Goal: Complete application form: Complete application form

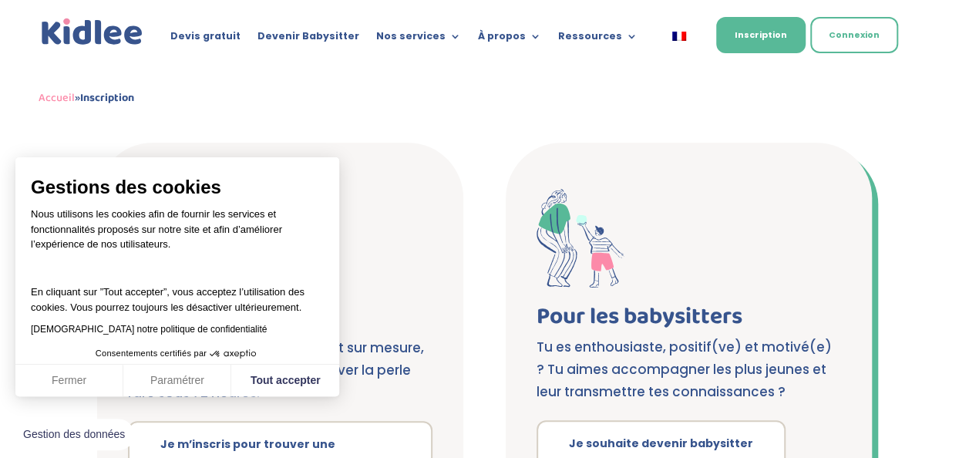
scroll to position [308, 0]
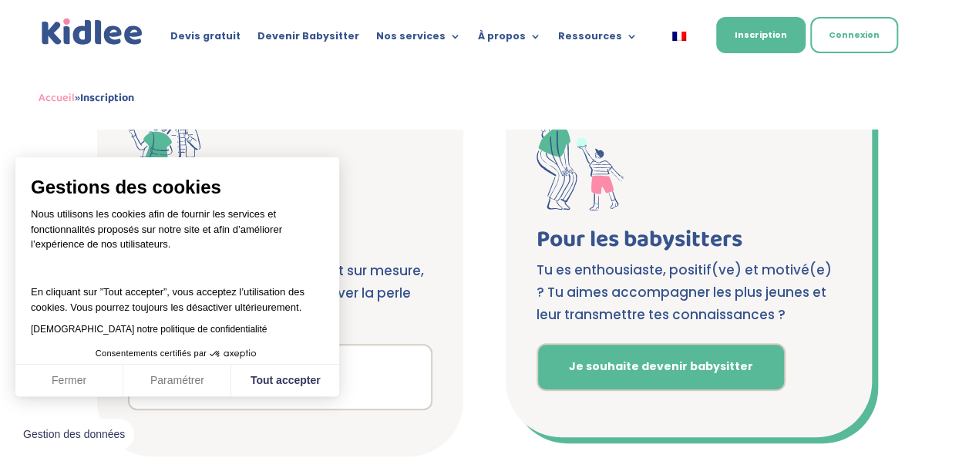
click at [626, 367] on link "Je souhaite devenir babysitter" at bounding box center [660, 367] width 249 height 48
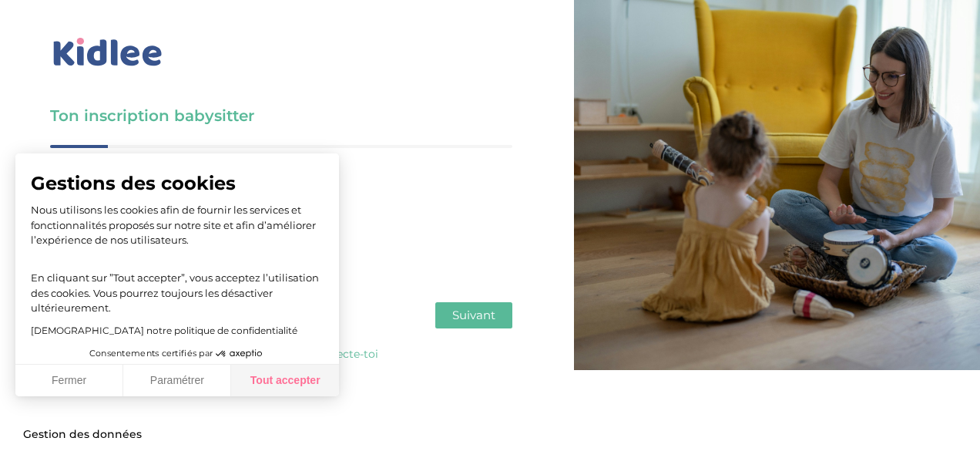
click at [313, 375] on button "Tout accepter" at bounding box center [285, 381] width 108 height 32
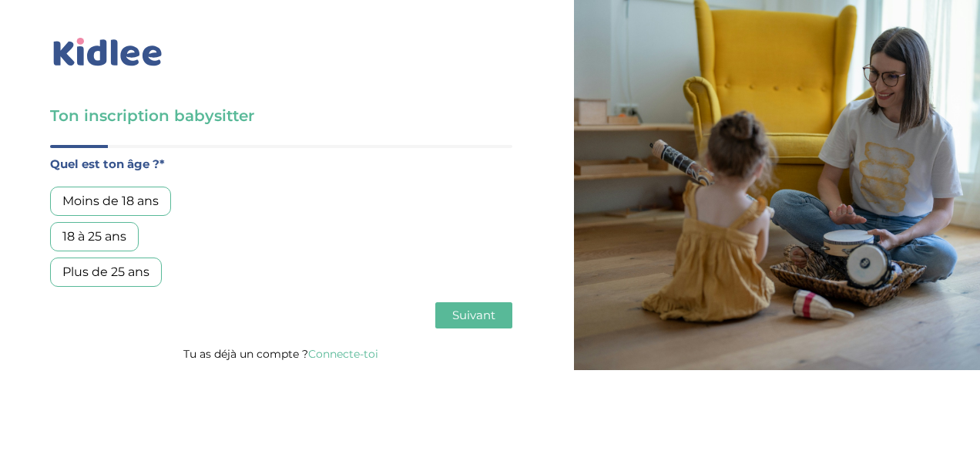
click at [136, 200] on div "Moins de 18 ans" at bounding box center [110, 201] width 121 height 29
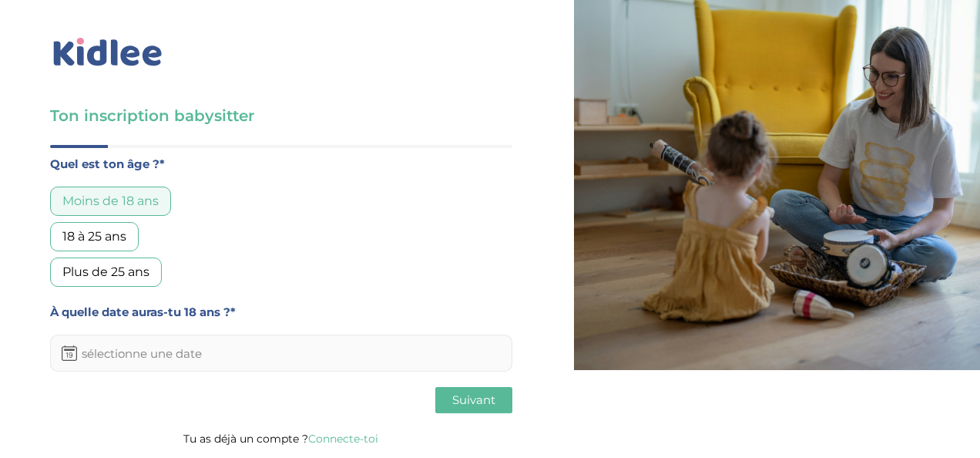
click at [156, 351] on input "text" at bounding box center [281, 353] width 462 height 37
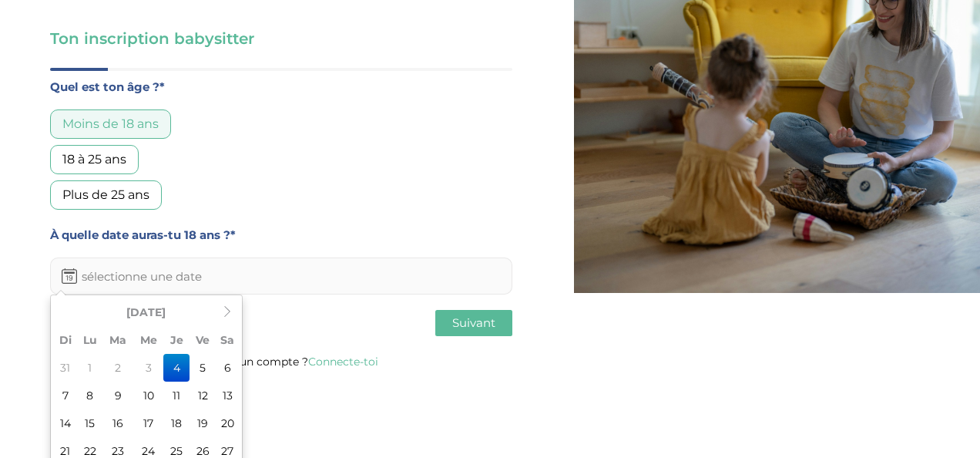
scroll to position [143, 0]
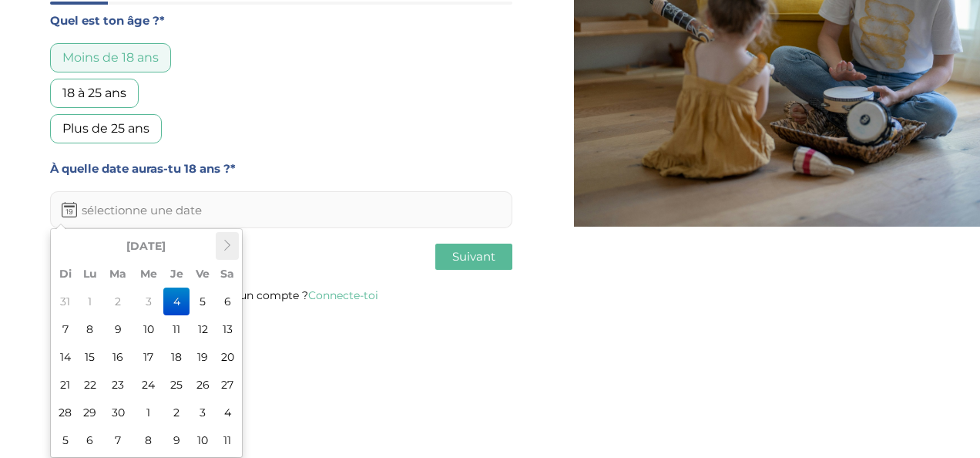
click at [219, 248] on th at bounding box center [227, 246] width 23 height 28
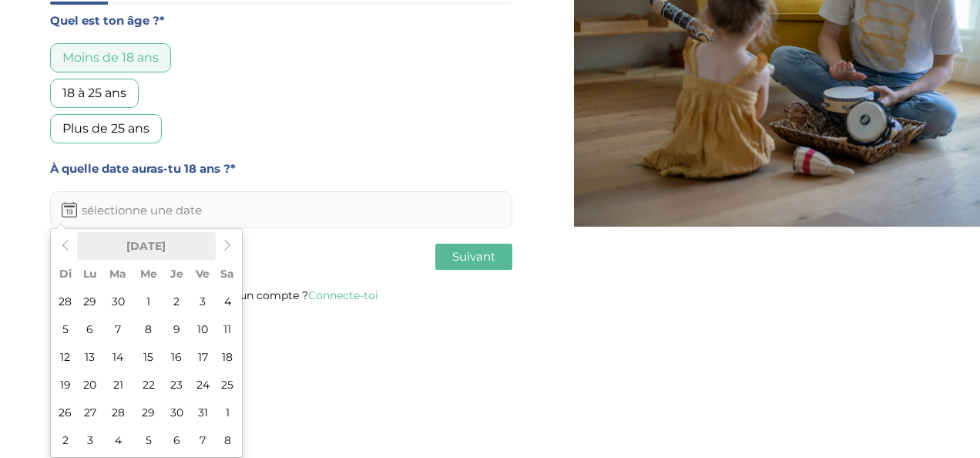
click at [163, 248] on th "Octobre 2025" at bounding box center [146, 246] width 139 height 28
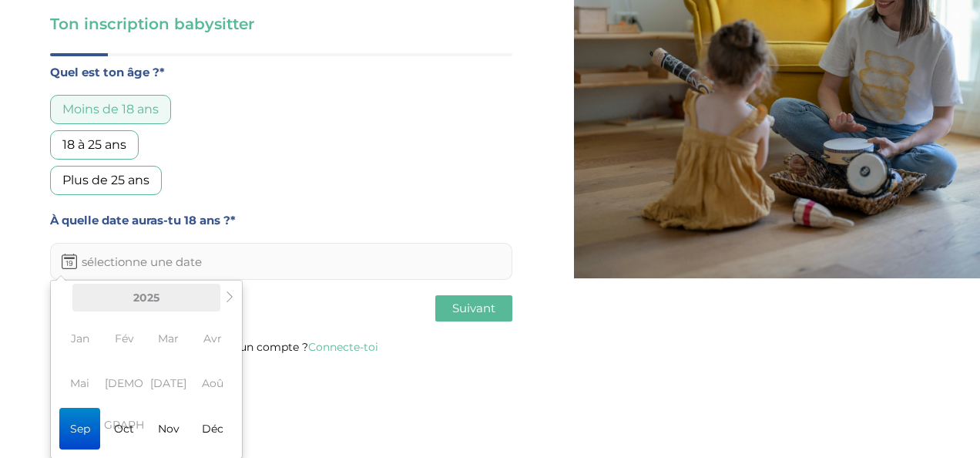
click at [159, 300] on th "2025" at bounding box center [146, 298] width 148 height 28
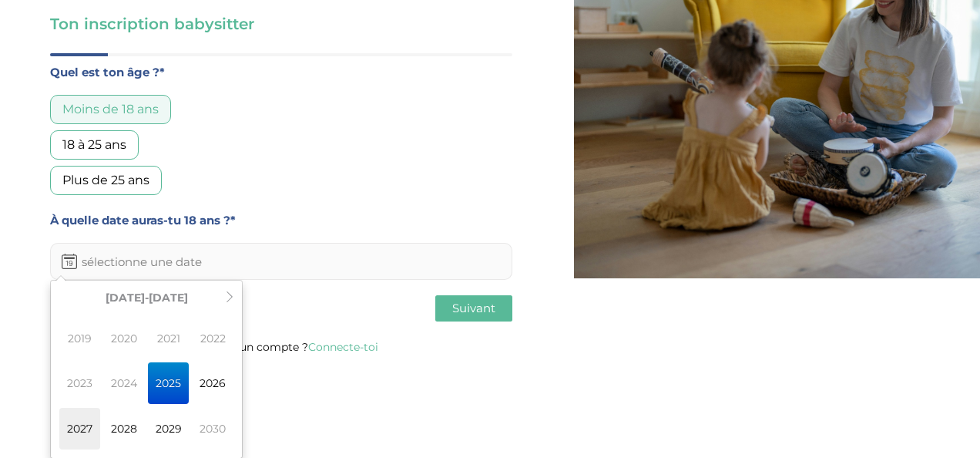
click at [96, 429] on span "2027" at bounding box center [79, 429] width 41 height 42
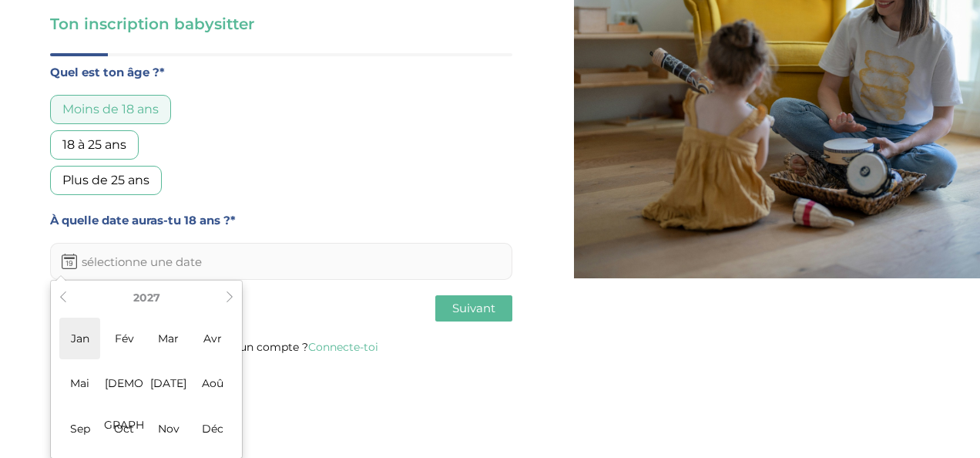
click at [79, 341] on span "Jan" at bounding box center [79, 339] width 41 height 42
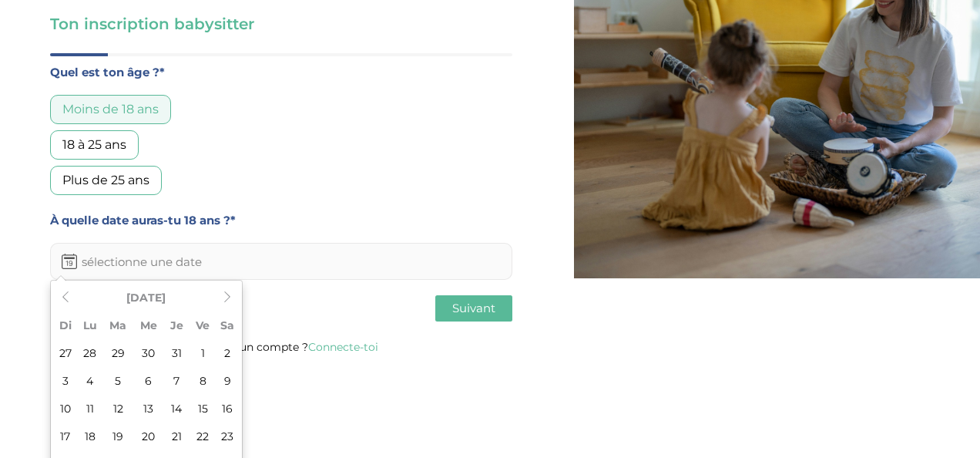
scroll to position [143, 0]
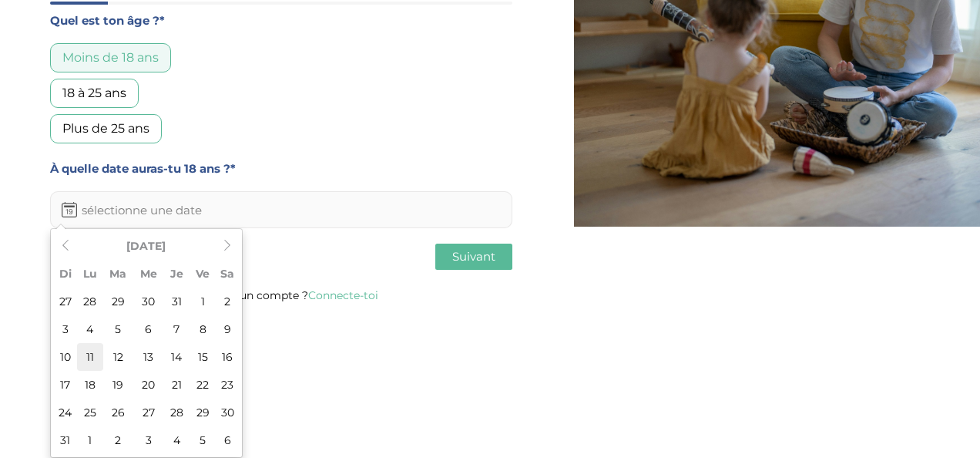
click at [91, 358] on td "11" at bounding box center [90, 357] width 26 height 28
type input "11-01-2027"
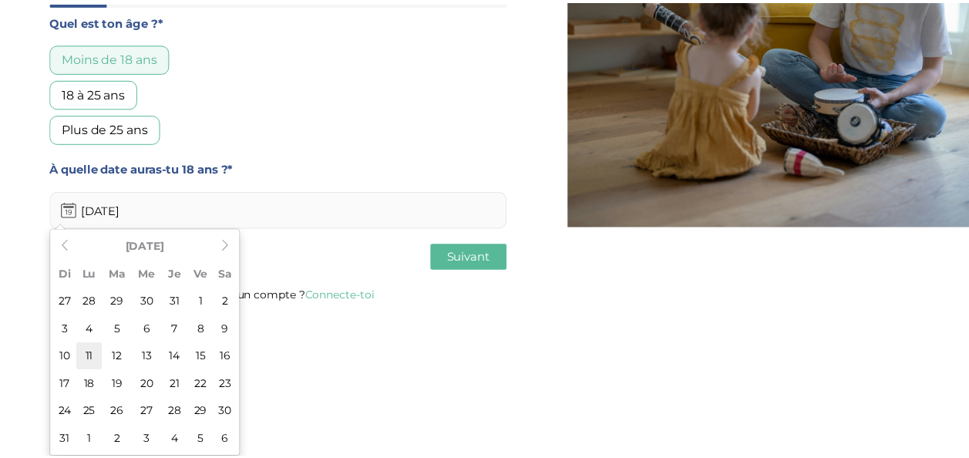
scroll to position [0, 0]
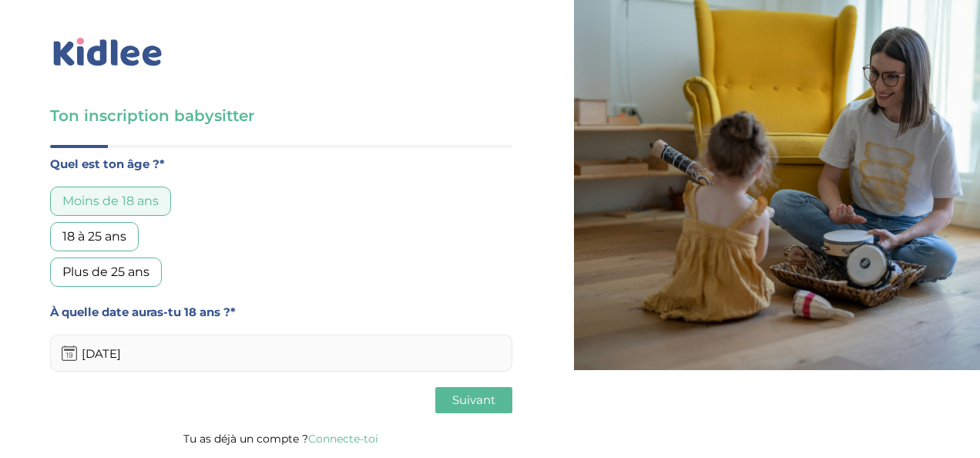
click at [461, 403] on span "Suivant" at bounding box center [473, 399] width 43 height 15
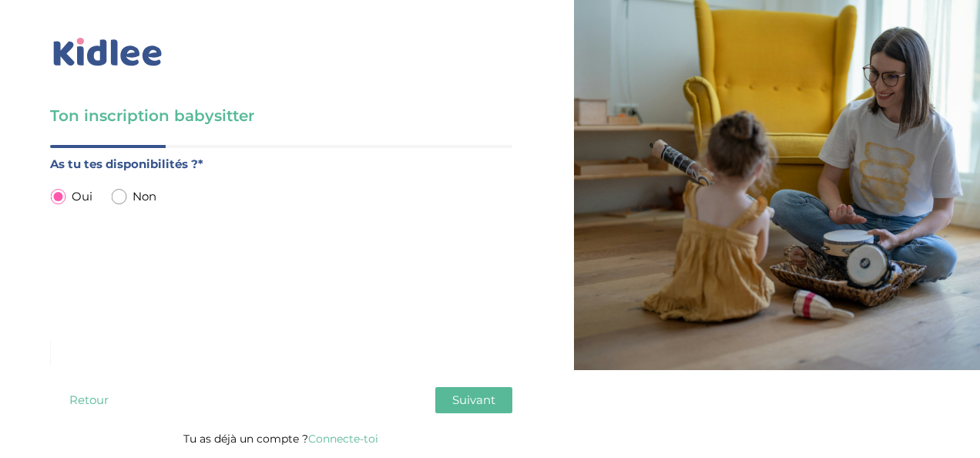
click at [476, 404] on span "Suivant" at bounding box center [473, 399] width 43 height 15
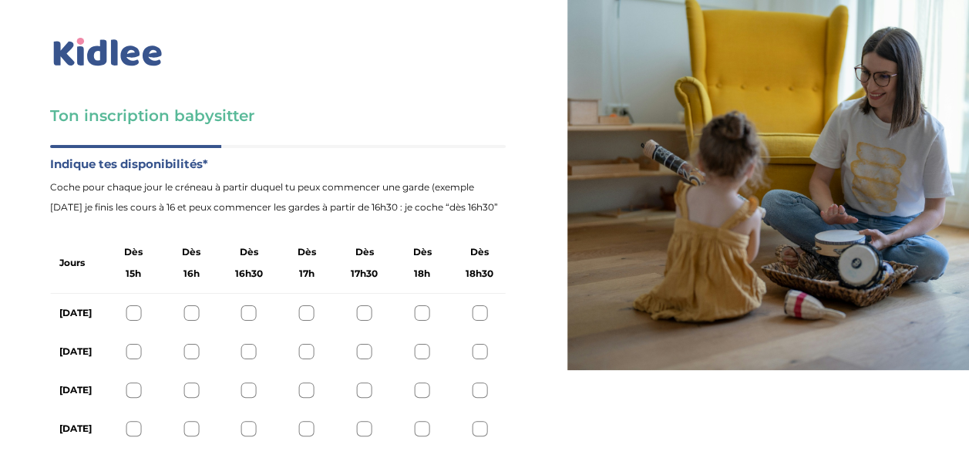
scroll to position [95, 0]
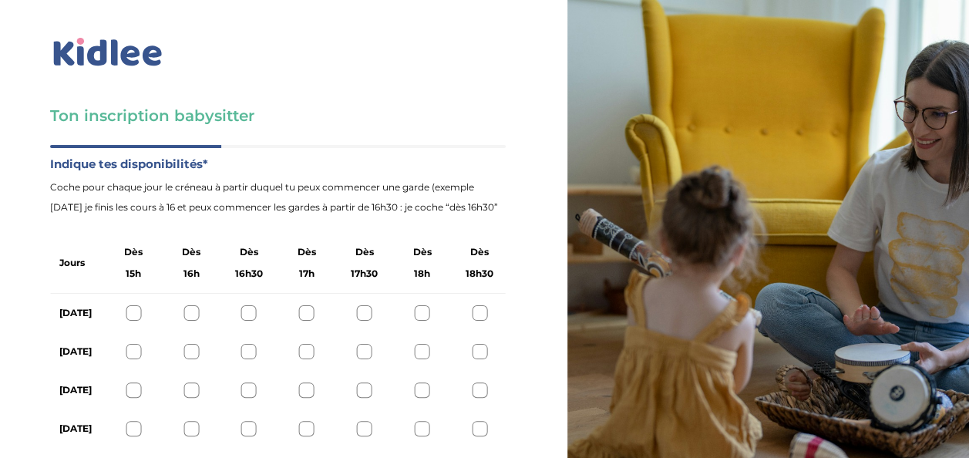
click at [369, 305] on div at bounding box center [364, 312] width 15 height 15
drag, startPoint x: 359, startPoint y: 220, endPoint x: 372, endPoint y: 219, distance: 12.4
click at [360, 308] on icon at bounding box center [364, 314] width 12 height 12
click at [415, 305] on div at bounding box center [421, 312] width 15 height 15
click at [484, 344] on div at bounding box center [479, 351] width 15 height 15
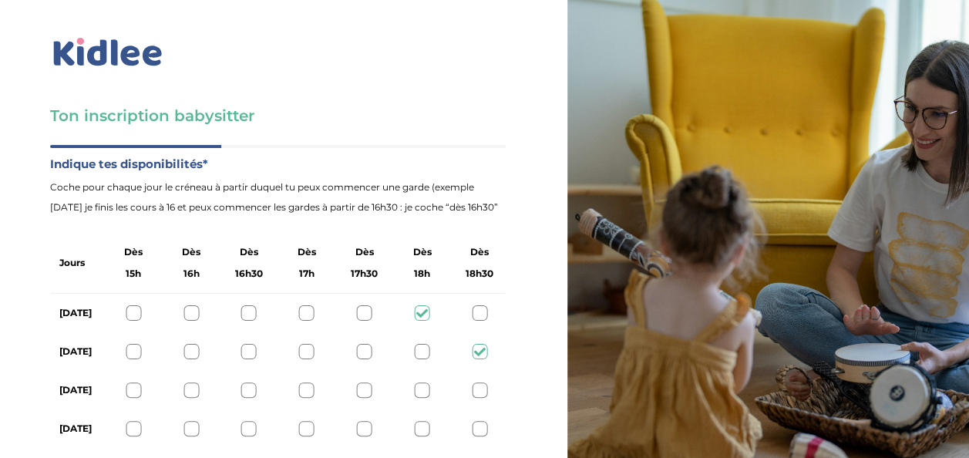
click at [476, 421] on div at bounding box center [479, 428] width 15 height 15
click at [476, 423] on icon at bounding box center [480, 429] width 12 height 12
click at [307, 421] on div at bounding box center [306, 428] width 15 height 15
click at [425, 421] on div at bounding box center [421, 428] width 15 height 15
click at [308, 421] on div at bounding box center [306, 428] width 15 height 15
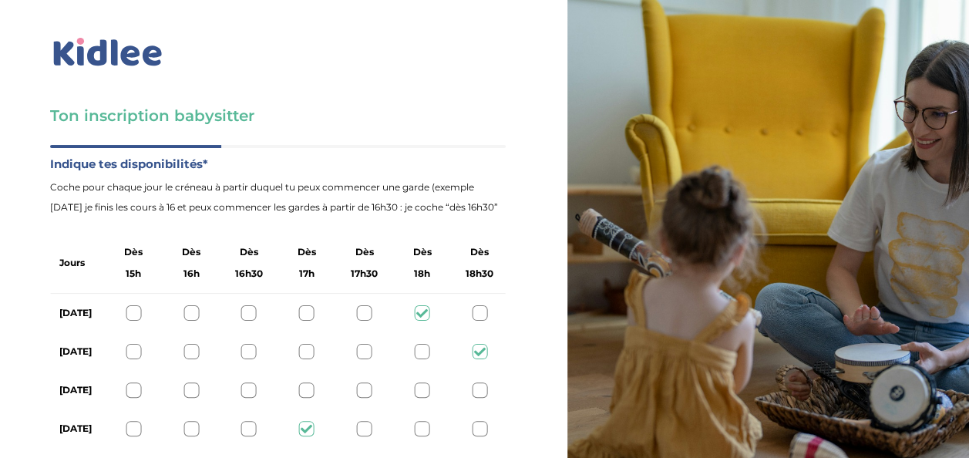
click at [309, 423] on icon at bounding box center [307, 429] width 12 height 12
click at [304, 421] on div at bounding box center [306, 428] width 15 height 15
click at [305, 423] on icon at bounding box center [307, 429] width 12 height 12
click at [476, 346] on icon at bounding box center [480, 352] width 12 height 12
click at [419, 308] on icon at bounding box center [422, 314] width 12 height 12
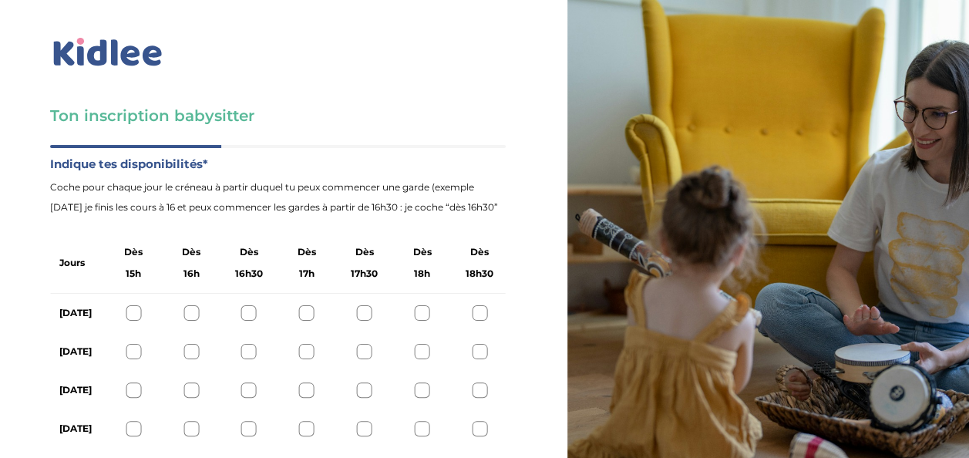
click at [367, 305] on div at bounding box center [364, 312] width 15 height 15
click at [246, 421] on div at bounding box center [248, 428] width 15 height 15
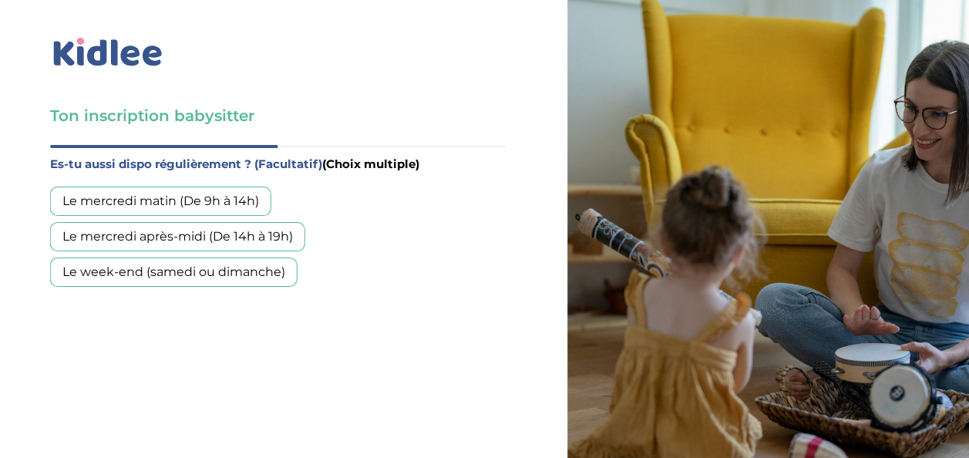
click at [200, 257] on div "Le week-end (samedi ou dimanche)" at bounding box center [173, 271] width 247 height 29
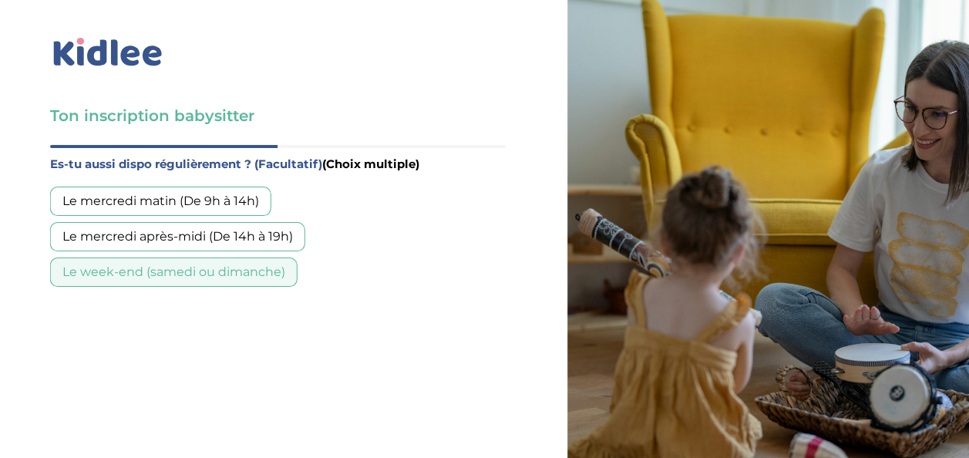
click at [220, 222] on div "Le mercredi après-midi (De 14h à 19h)" at bounding box center [177, 236] width 255 height 29
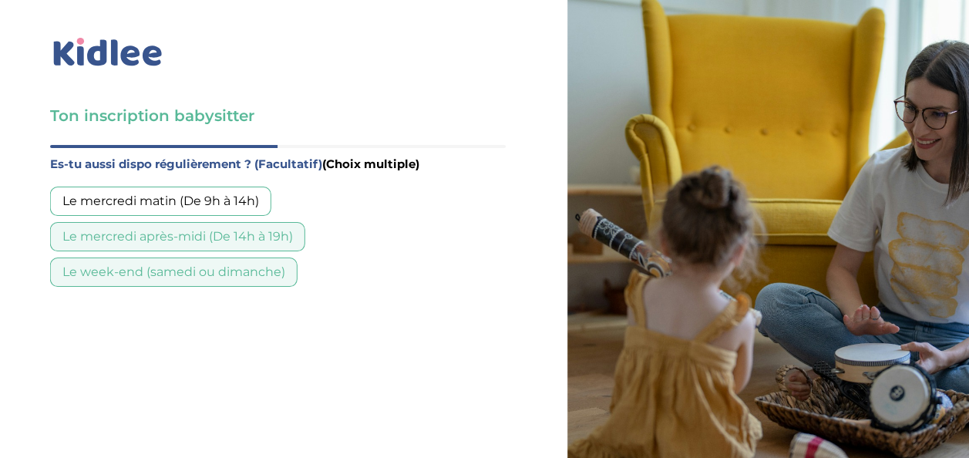
click at [275, 222] on div "Le mercredi après-midi (De 14h à 19h)" at bounding box center [177, 236] width 255 height 29
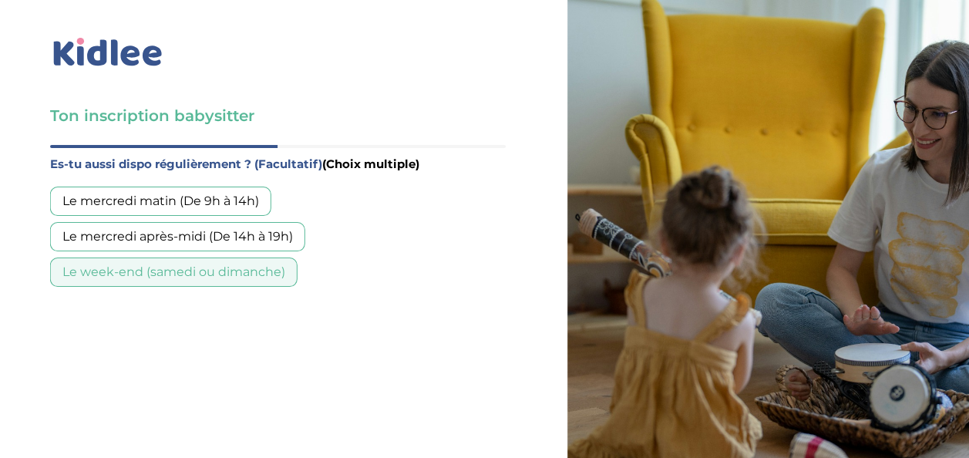
click at [270, 222] on div "Le mercredi après-midi (De 14h à 19h)" at bounding box center [177, 236] width 255 height 29
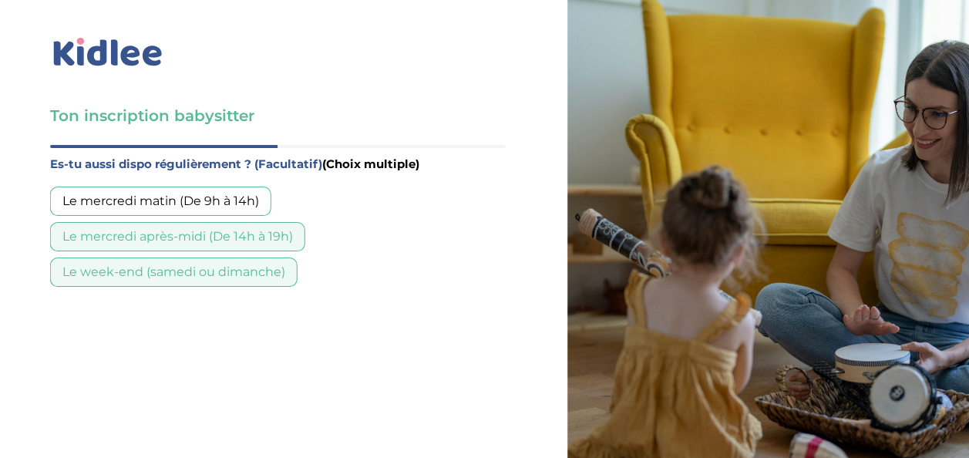
click at [278, 222] on div "Le mercredi après-midi (De 14h à 19h)" at bounding box center [177, 236] width 255 height 29
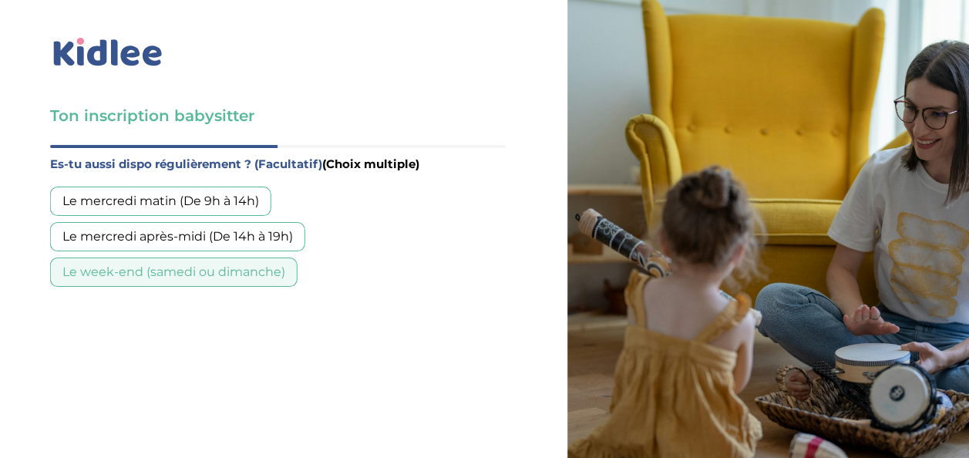
click at [275, 187] on div "Le mercredi matin (De 9h à 14h) Le mercredi après-midi (De 14h à 19h) Le week-e…" at bounding box center [278, 237] width 456 height 100
click at [275, 222] on div "Le mercredi après-midi (De 14h à 19h)" at bounding box center [177, 236] width 255 height 29
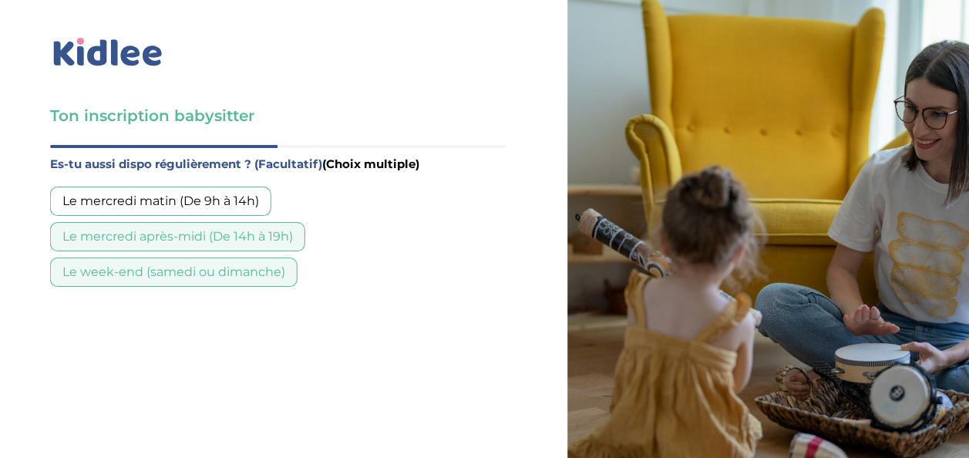
click at [277, 222] on div "Le mercredi après-midi (De 14h à 19h)" at bounding box center [177, 236] width 255 height 29
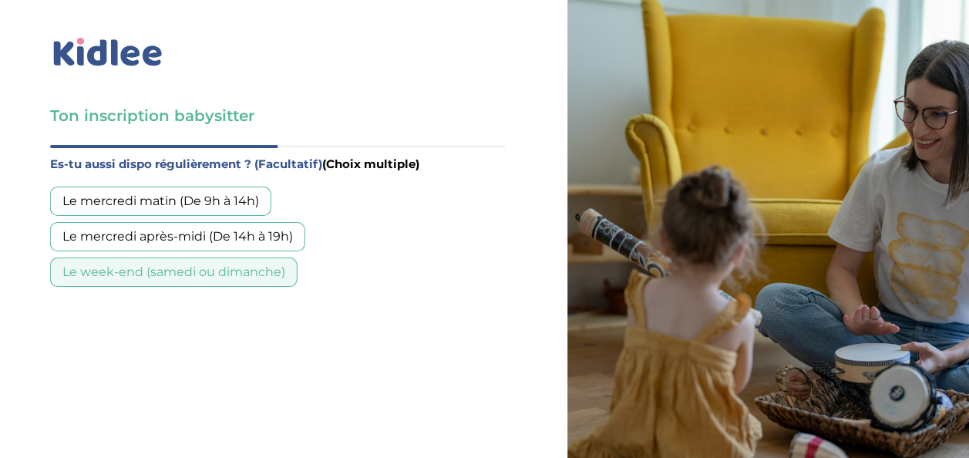
click at [277, 222] on div "Le mercredi après-midi (De 14h à 19h)" at bounding box center [177, 236] width 255 height 29
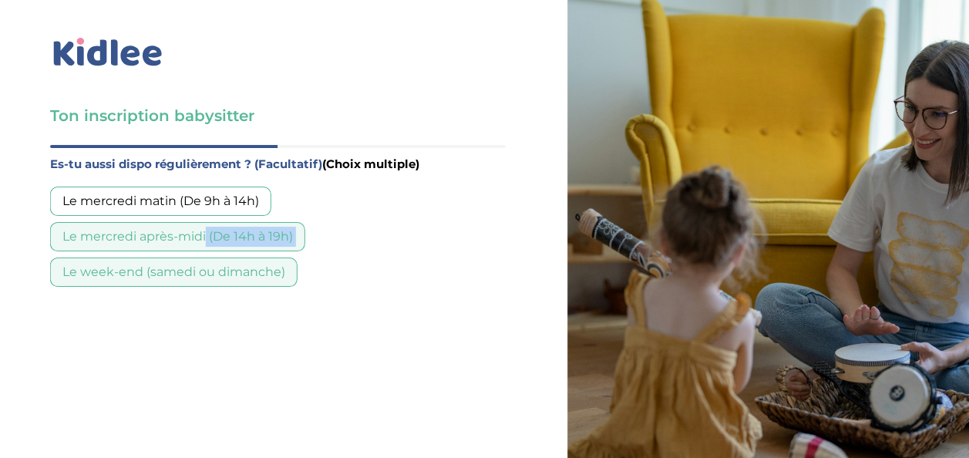
click at [277, 222] on div "Le mercredi après-midi (De 14h à 19h)" at bounding box center [177, 236] width 255 height 29
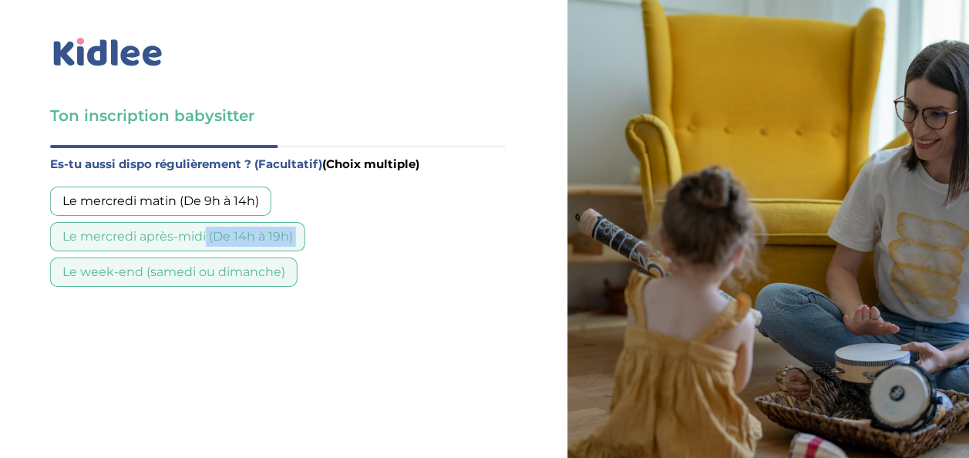
click at [277, 222] on div "Le mercredi après-midi (De 14h à 19h)" at bounding box center [177, 236] width 255 height 29
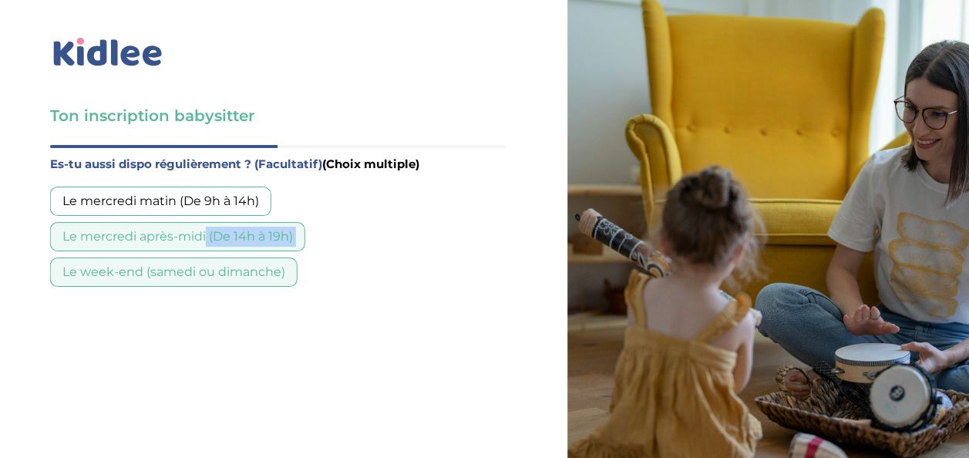
click at [281, 222] on div "Le mercredi après-midi (De 14h à 19h)" at bounding box center [177, 236] width 255 height 29
drag, startPoint x: 281, startPoint y: 145, endPoint x: 321, endPoint y: 168, distance: 46.3
click at [321, 187] on div "Le mercredi matin (De 9h à 14h) Le mercredi après-midi (De 14h à 19h) Le week-e…" at bounding box center [278, 237] width 456 height 100
drag, startPoint x: 293, startPoint y: 145, endPoint x: 306, endPoint y: 159, distance: 19.1
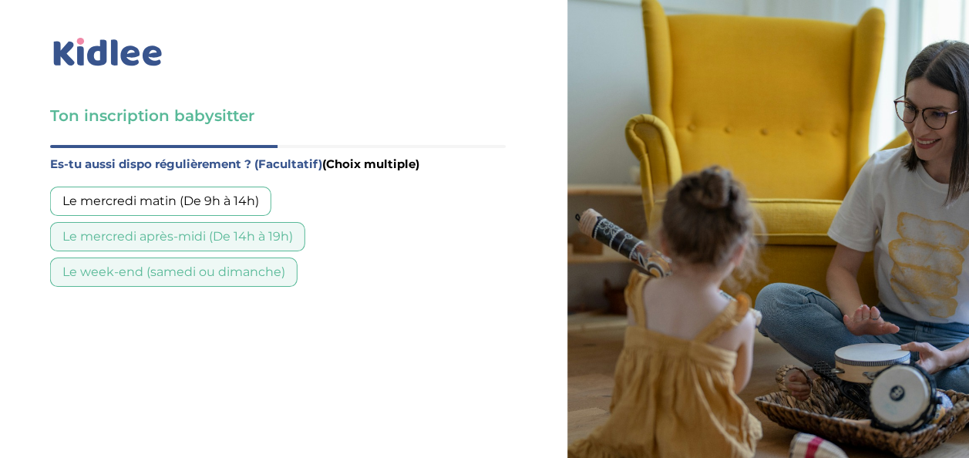
click at [295, 222] on div "Le mercredi après-midi (De 14h à 19h)" at bounding box center [177, 236] width 255 height 29
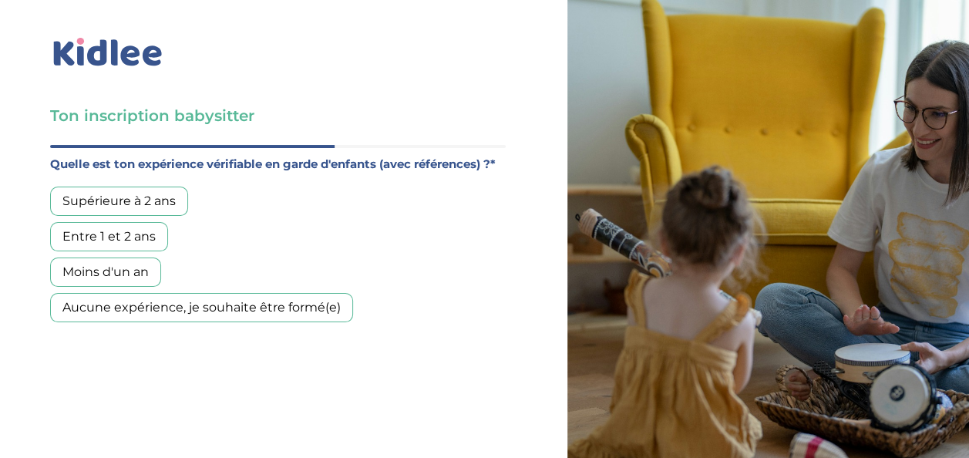
click at [150, 187] on div "Supérieure à 2 ans" at bounding box center [119, 201] width 138 height 29
click at [284, 293] on div "Aucune expérience, je souhaite être formé(e)" at bounding box center [201, 307] width 303 height 29
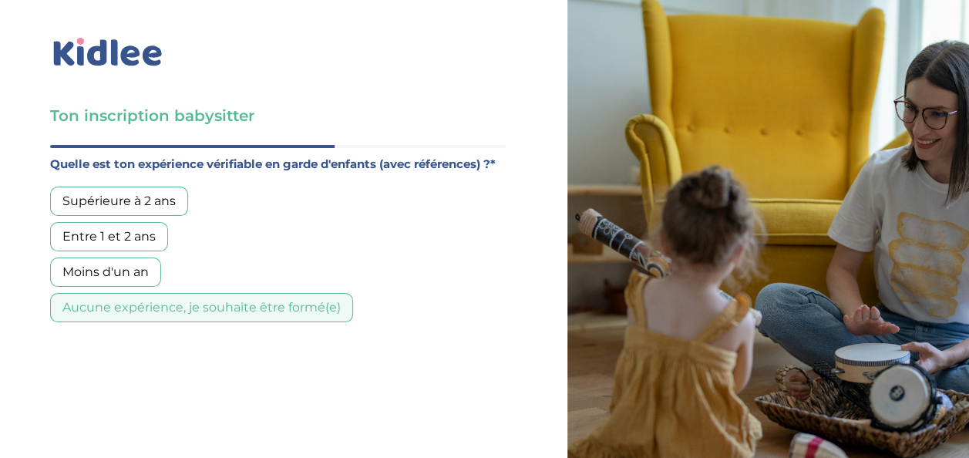
click at [175, 187] on div "Supérieure à 2 ans" at bounding box center [119, 201] width 138 height 29
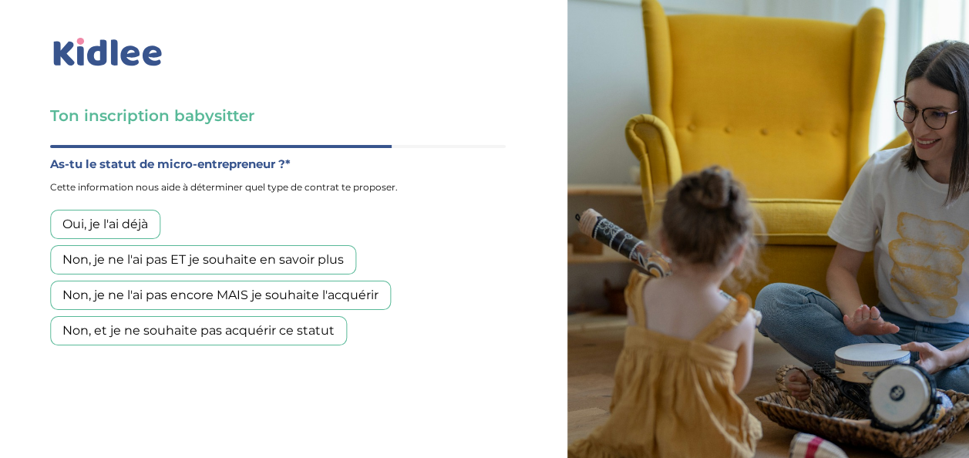
click at [205, 281] on div "Non, je ne l'ai pas encore MAIS je souhaite l'acquérir" at bounding box center [220, 295] width 341 height 29
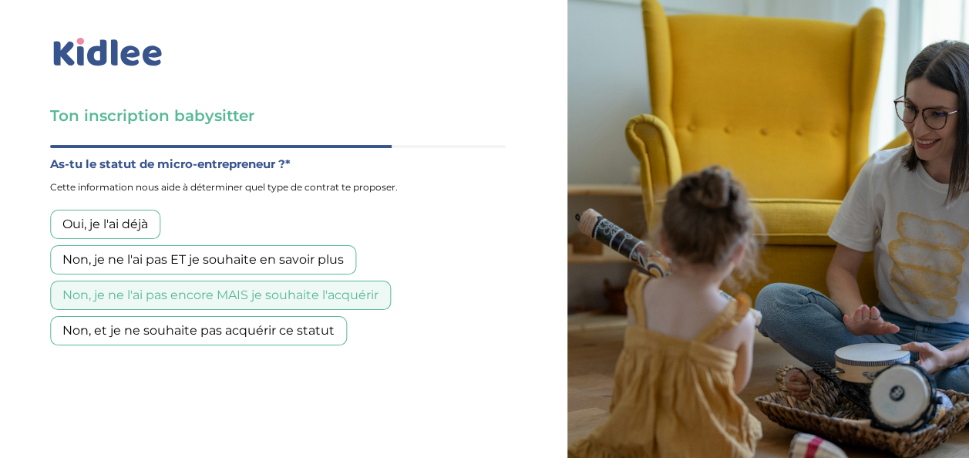
click at [188, 245] on div "Non, je ne l'ai pas ET je souhaite en savoir plus" at bounding box center [203, 259] width 306 height 29
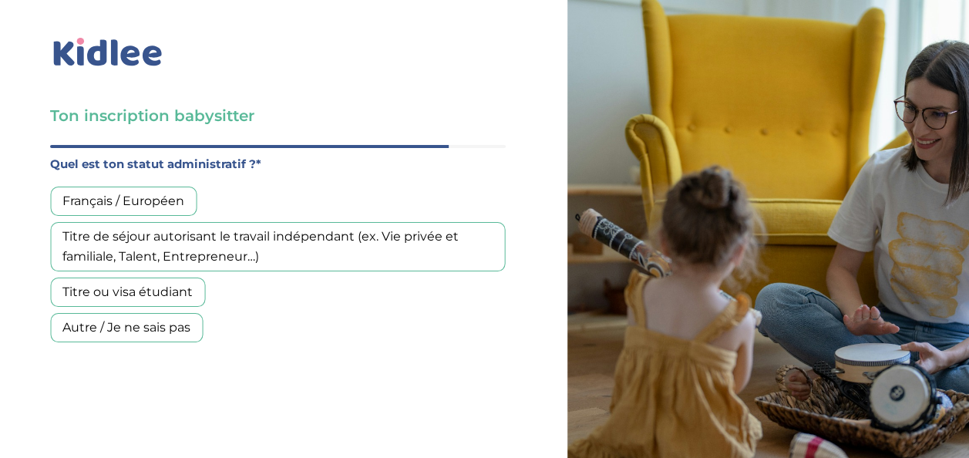
click at [143, 187] on div "Français / Européen" at bounding box center [123, 201] width 146 height 29
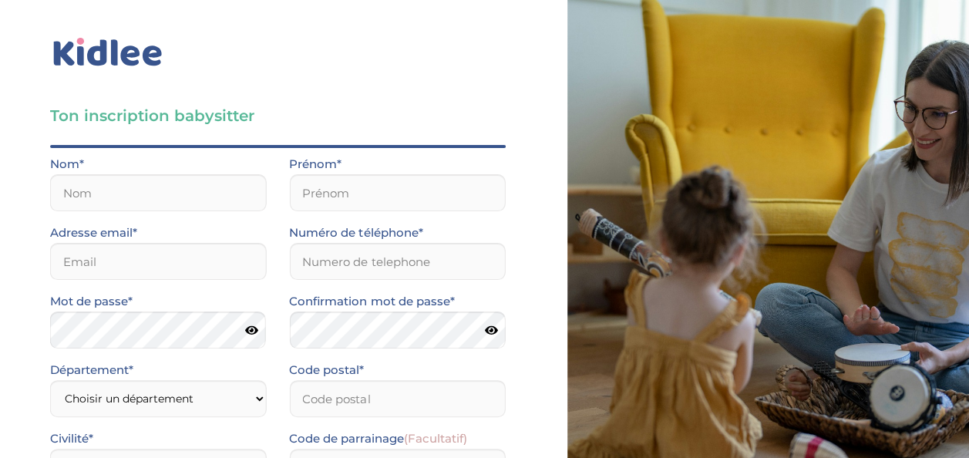
click at [183, 154] on div "Nom*" at bounding box center [158, 188] width 239 height 69
click at [183, 174] on input "text" at bounding box center [158, 192] width 216 height 37
type input "tebsi"
type input "adam"
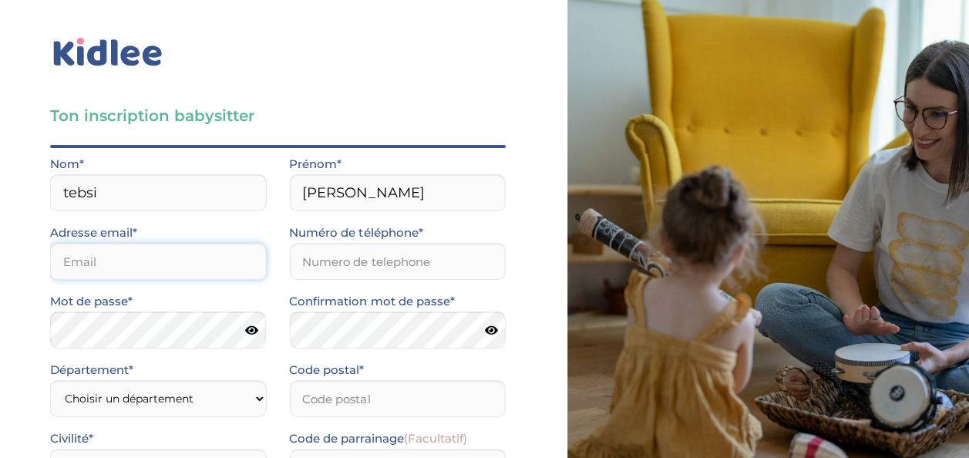
type input "adamksk930@gmail.com"
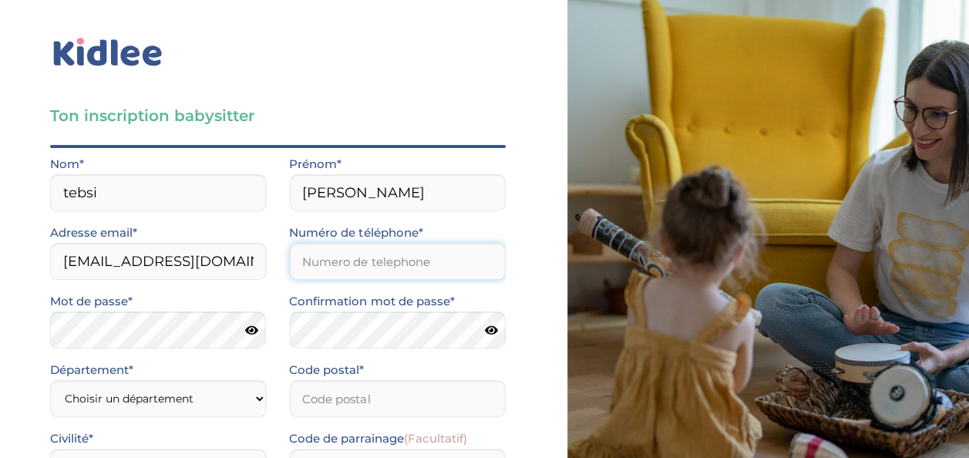
type input "0634470097"
click at [197, 380] on select "Choisir un département Paris (75) Hauts-de-Seine (92) Yvelines (78) Val-de-Marn…" at bounding box center [158, 398] width 216 height 37
click at [179, 380] on select "Choisir un département Paris (75) Hauts-de-Seine (92) Yvelines (78) Val-de-Marn…" at bounding box center [158, 398] width 216 height 37
click at [175, 380] on select "Choisir un département Paris (75) Hauts-de-Seine (92) Yvelines (78) Val-de-Marn…" at bounding box center [158, 398] width 216 height 37
select select "93"
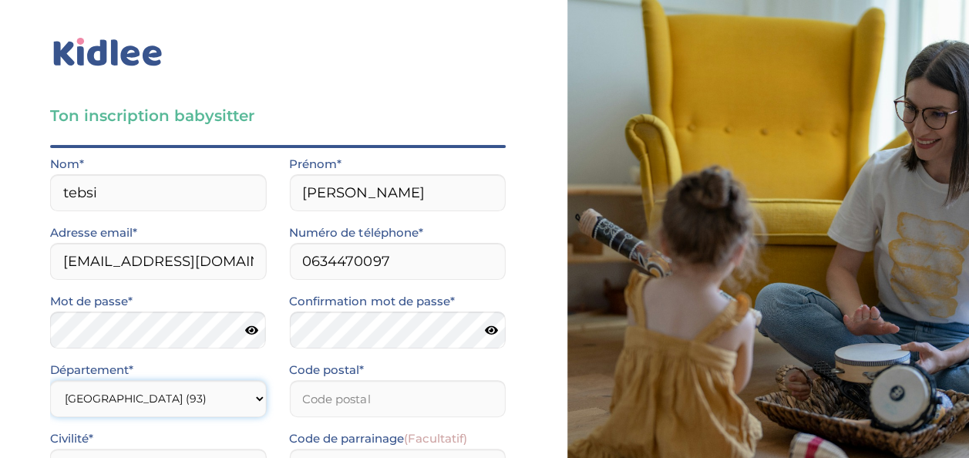
click at [50, 380] on select "Choisir un département Paris (75) Hauts-de-Seine (92) Yvelines (78) Val-de-Marn…" at bounding box center [158, 398] width 216 height 37
click at [338, 380] on input "Code postal*" at bounding box center [397, 398] width 216 height 37
type input "93330"
click at [212, 449] on select "Selectionne Mr Mme" at bounding box center [158, 467] width 216 height 37
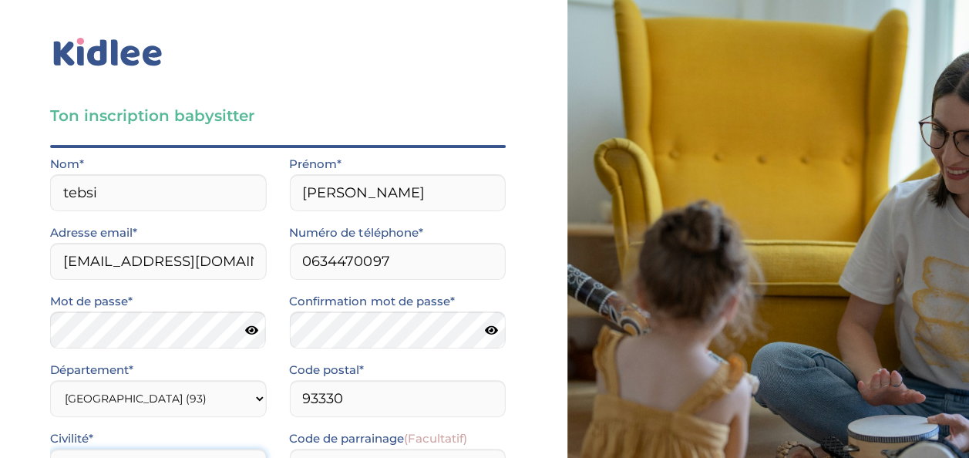
scroll to position [210, 0]
click at [253, 449] on select "Selectionne Mr Mme" at bounding box center [158, 467] width 216 height 37
select select "0"
click at [50, 449] on select "Selectionne Mr Mme" at bounding box center [158, 467] width 216 height 37
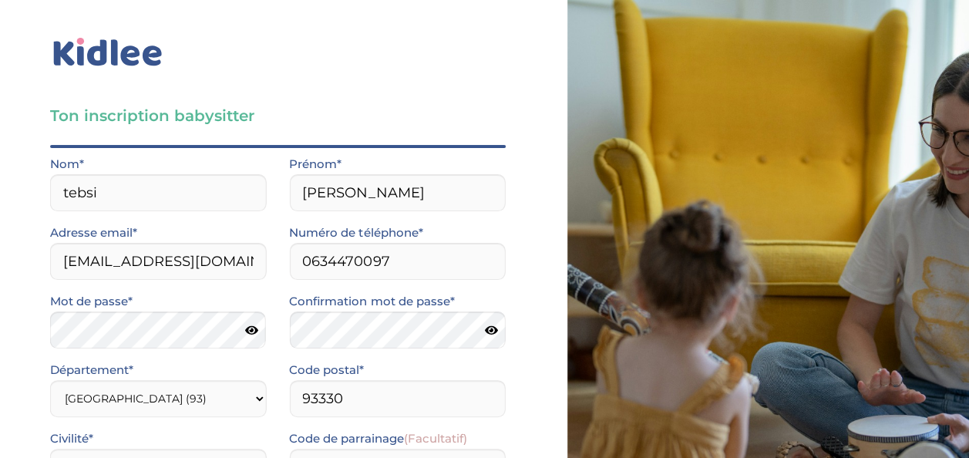
click at [0, 0] on input "Je consens à ce que les données relatives à mon compte soient traitées." at bounding box center [0, 0] width 0 height 0
click at [0, 0] on input "J’accepte sans réserve les conditions générales d’utilisation des services KIDL…" at bounding box center [0, 0] width 0 height 0
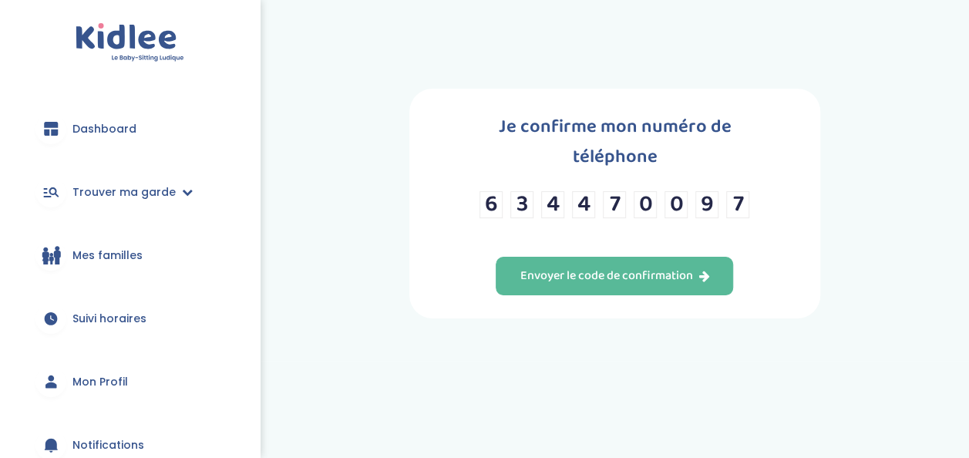
click at [434, 297] on div "Je confirme mon numéro de téléphone 6 3 4 4 7 0 0 9 7 Envoyer le code de confir…" at bounding box center [615, 186] width 708 height 326
